Goal: Information Seeking & Learning: Learn about a topic

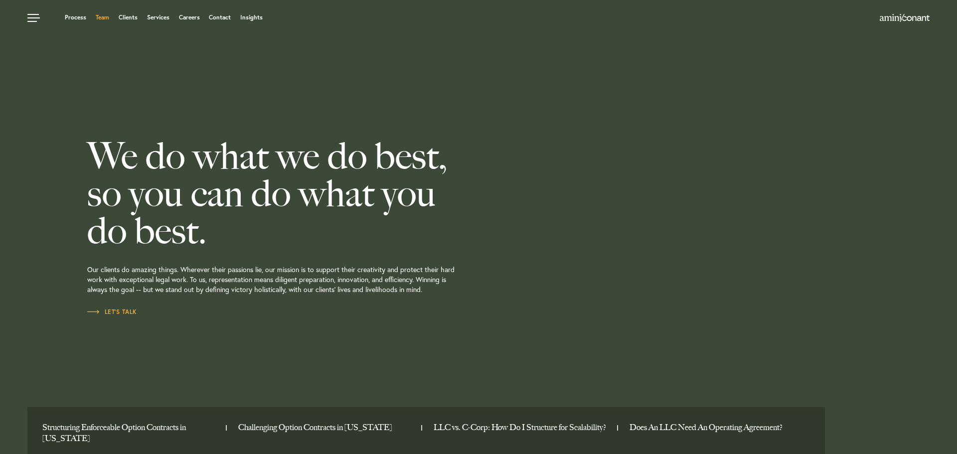
click at [104, 16] on link "Team" at bounding box center [102, 17] width 13 height 6
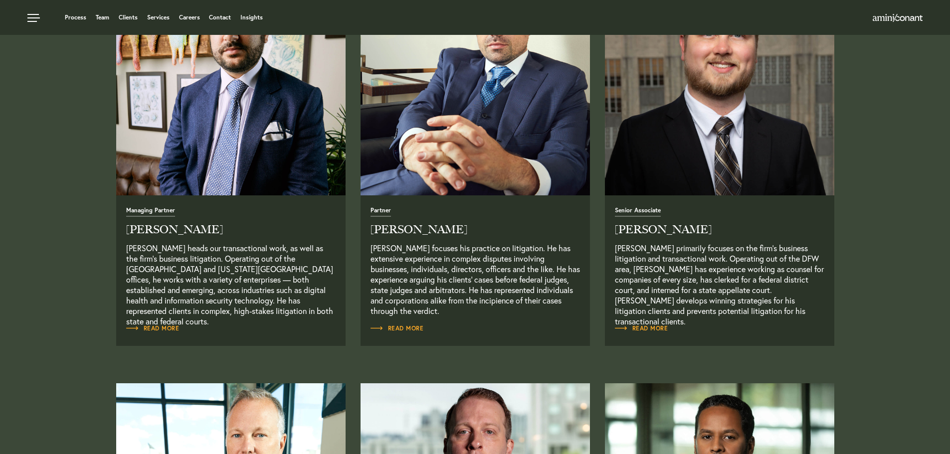
scroll to position [399, 0]
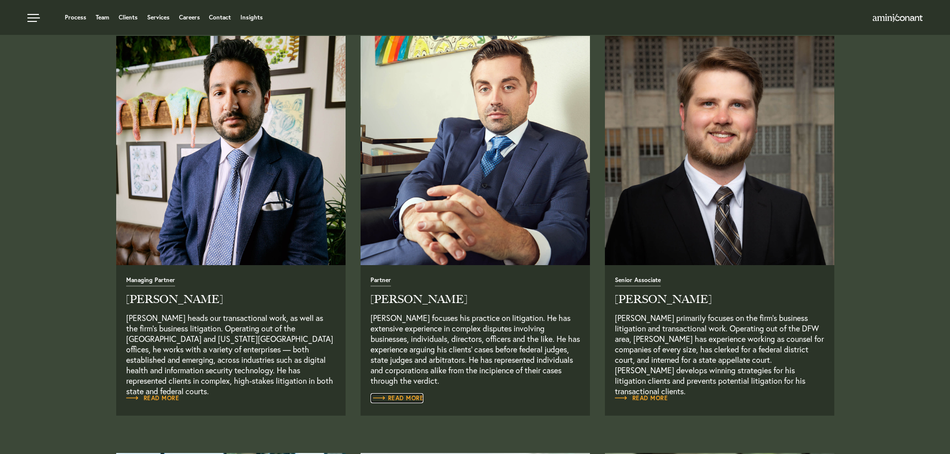
click at [397, 398] on span "Read More" at bounding box center [396, 398] width 53 height 6
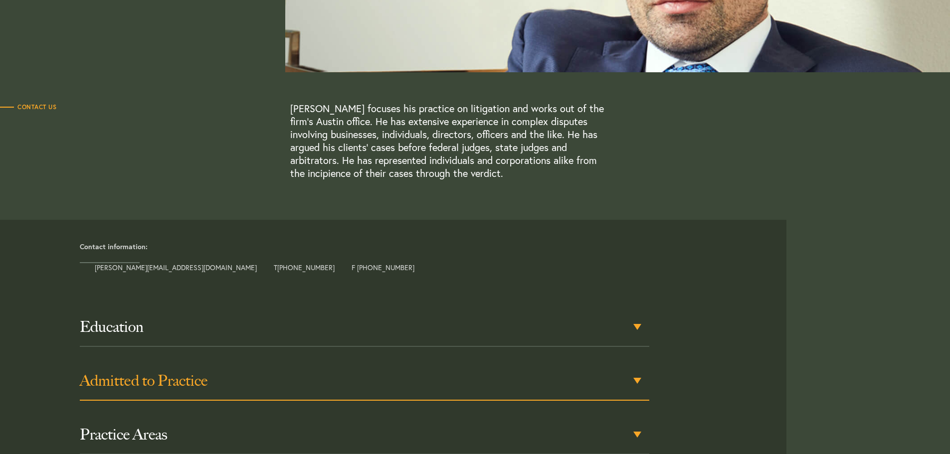
scroll to position [349, 0]
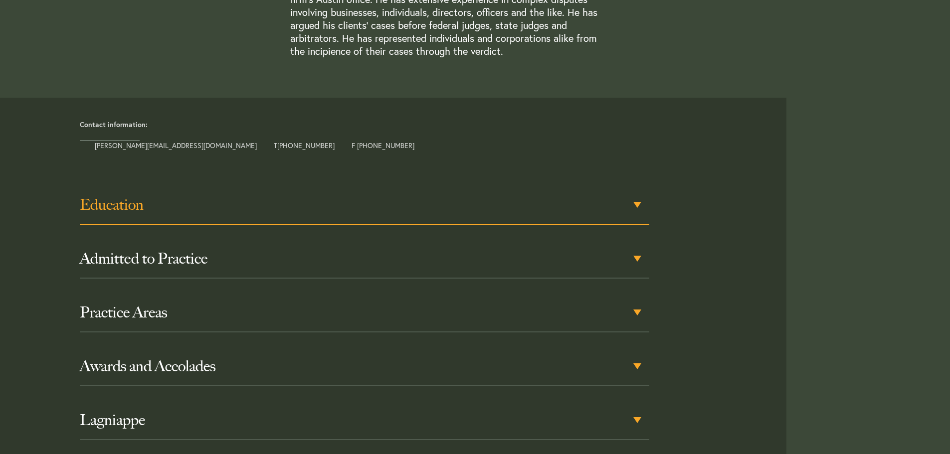
click at [210, 216] on div "Education" at bounding box center [364, 205] width 569 height 39
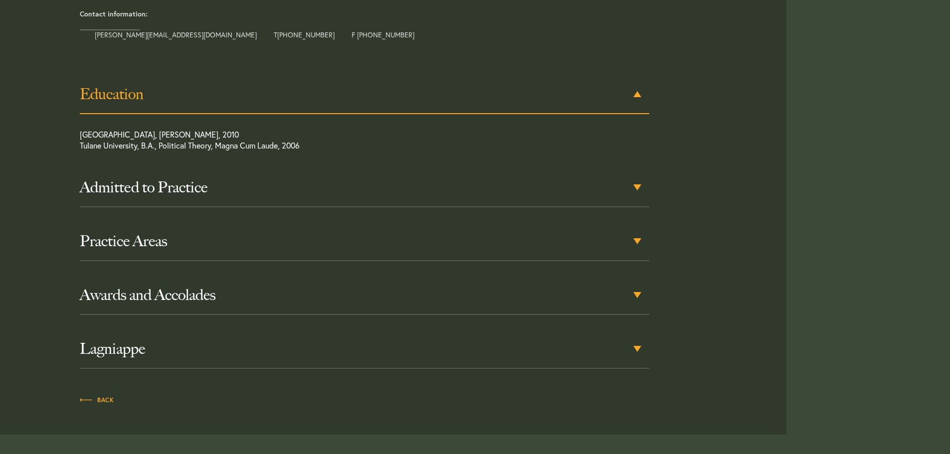
scroll to position [585, 0]
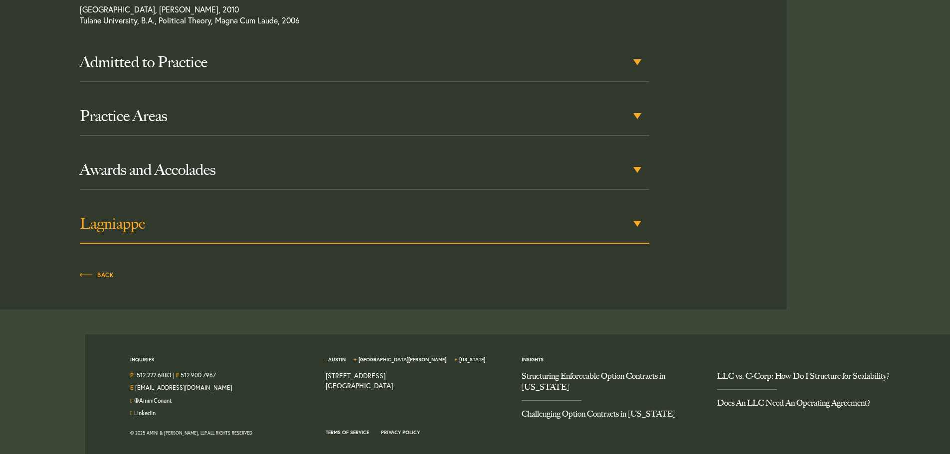
click at [142, 230] on h3 "Lagniappe" at bounding box center [364, 224] width 569 height 18
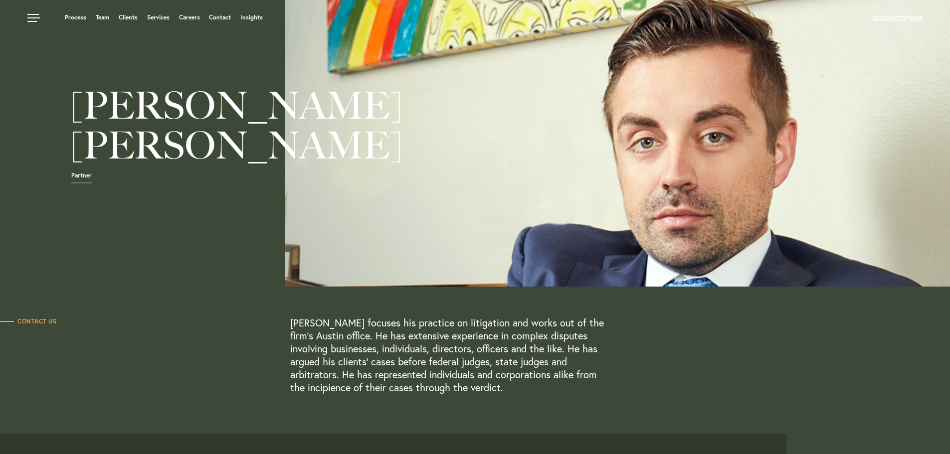
scroll to position [0, 0]
